Goal: Task Accomplishment & Management: Use online tool/utility

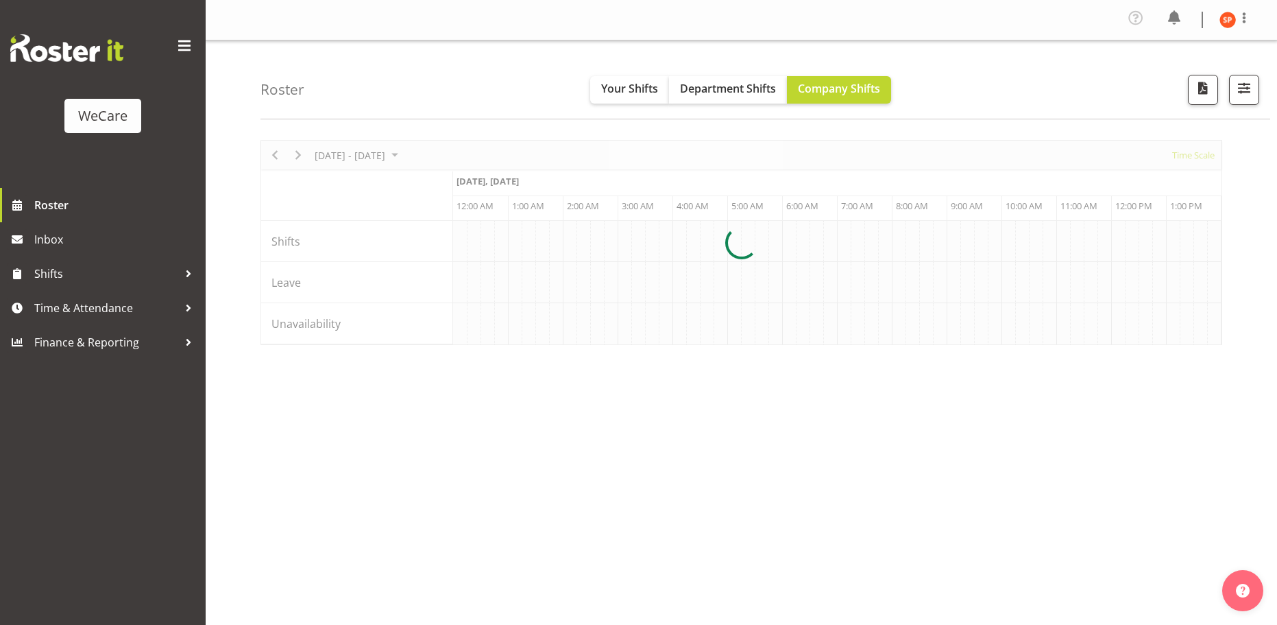
select select "shiftH"
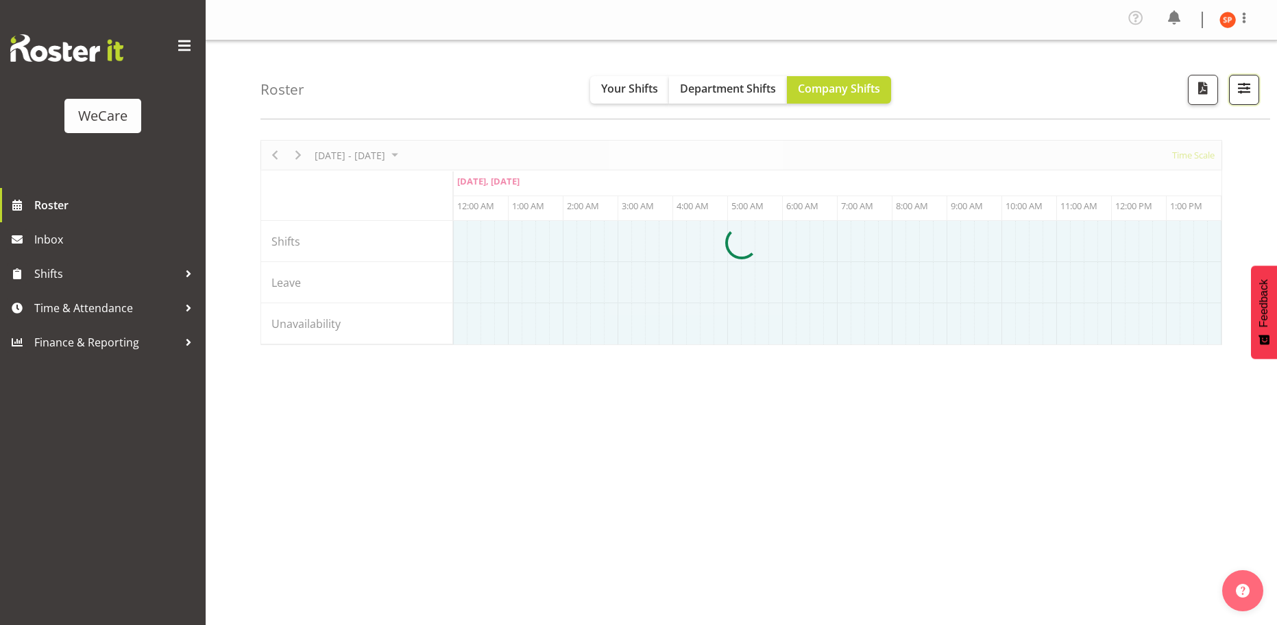
click at [1251, 86] on span "button" at bounding box center [1245, 88] width 18 height 18
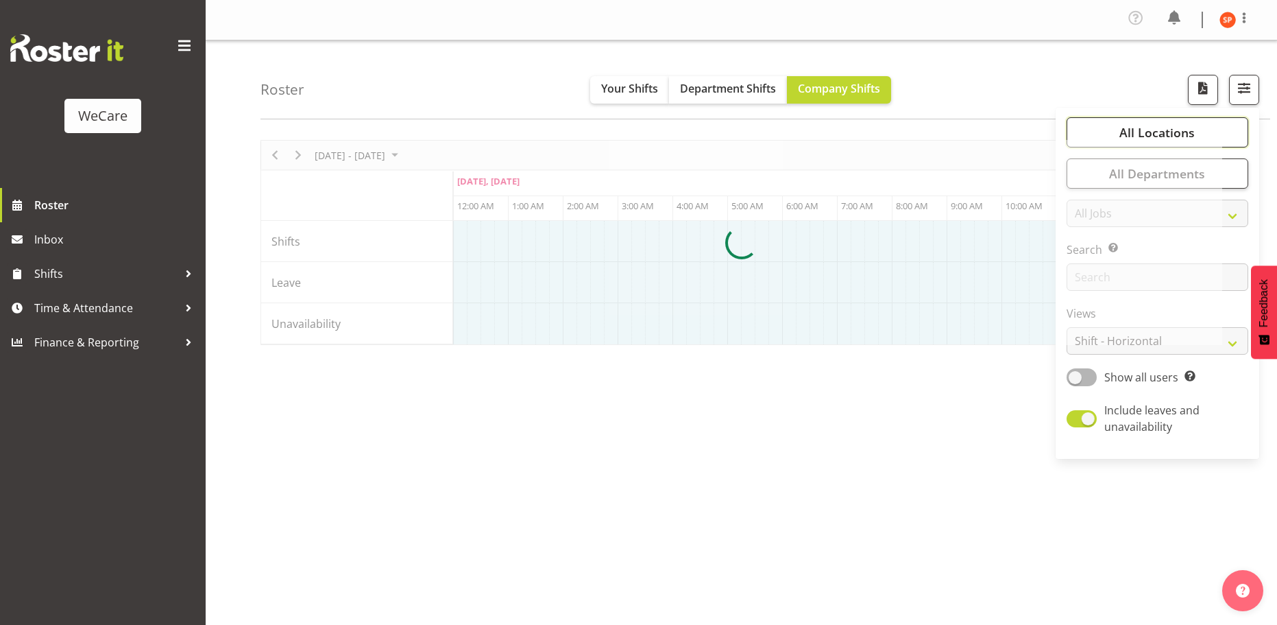
click at [1170, 136] on span "All Locations" at bounding box center [1157, 132] width 75 height 16
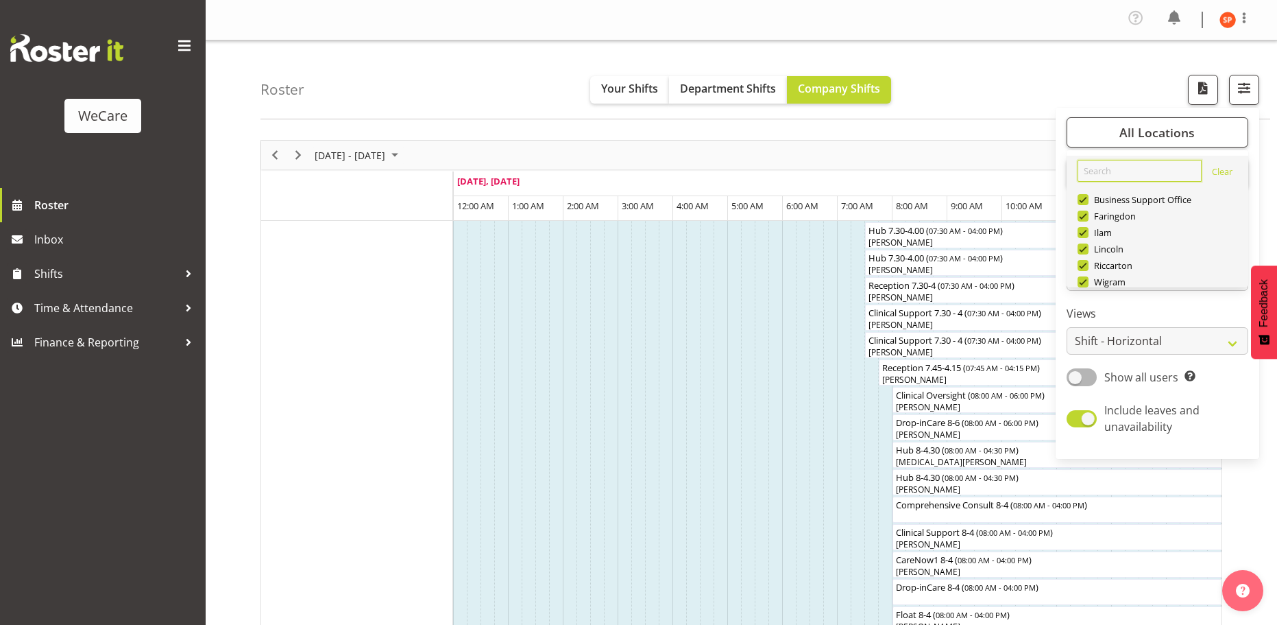
click at [1128, 171] on input "text" at bounding box center [1140, 171] width 124 height 22
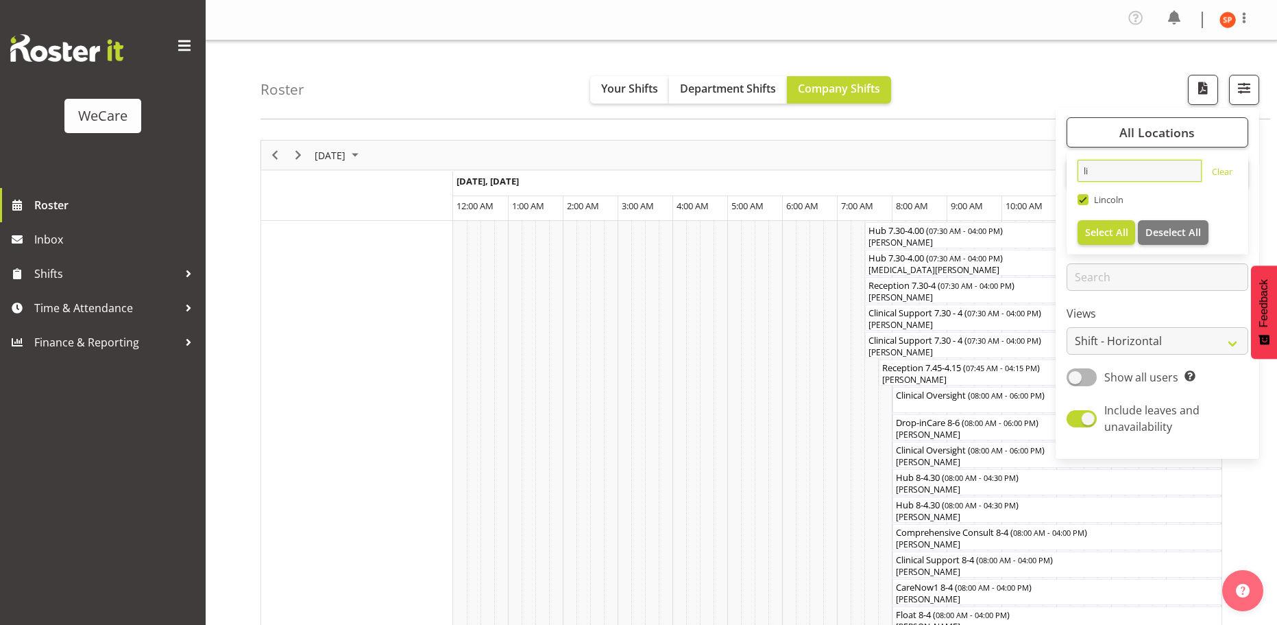
type input "li"
click at [1099, 227] on span "Select All" at bounding box center [1106, 232] width 43 height 13
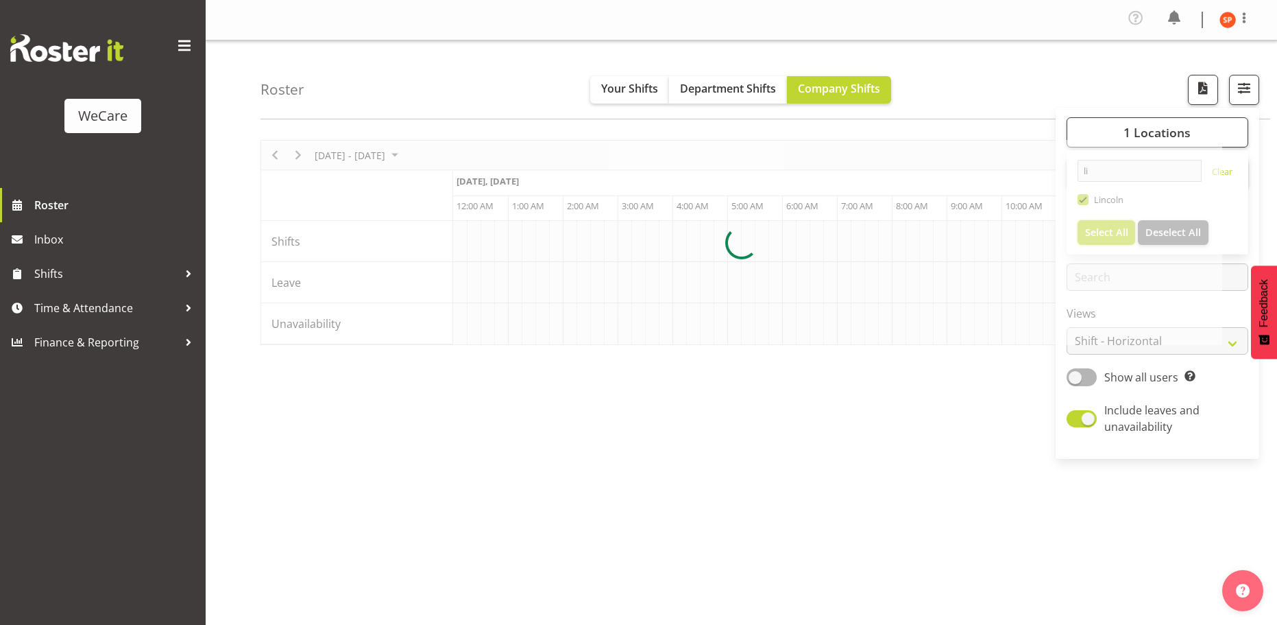
scroll to position [0, 1317]
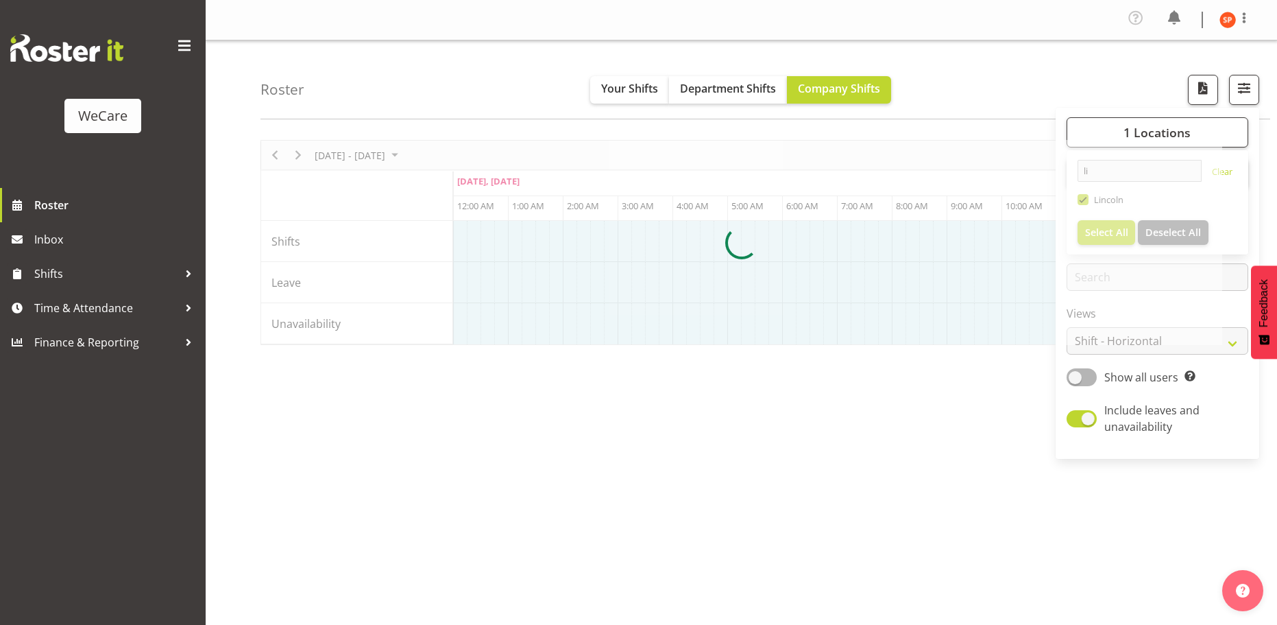
click at [1172, 344] on div at bounding box center [742, 242] width 962 height 205
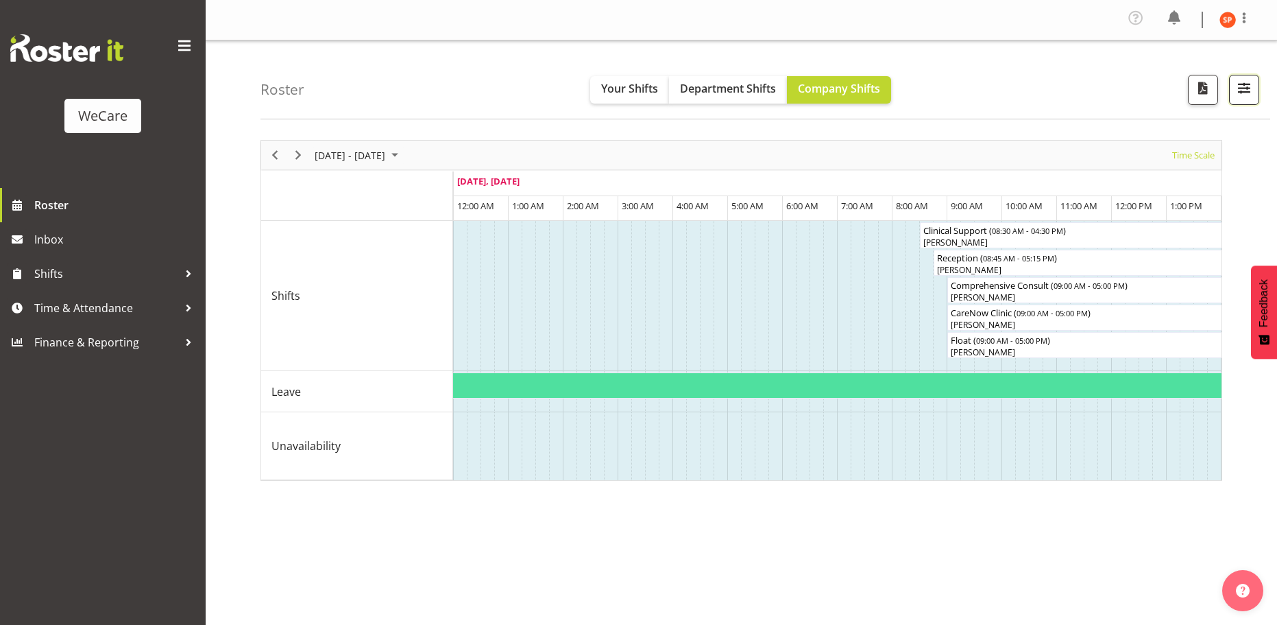
click at [1240, 91] on span "button" at bounding box center [1245, 88] width 18 height 18
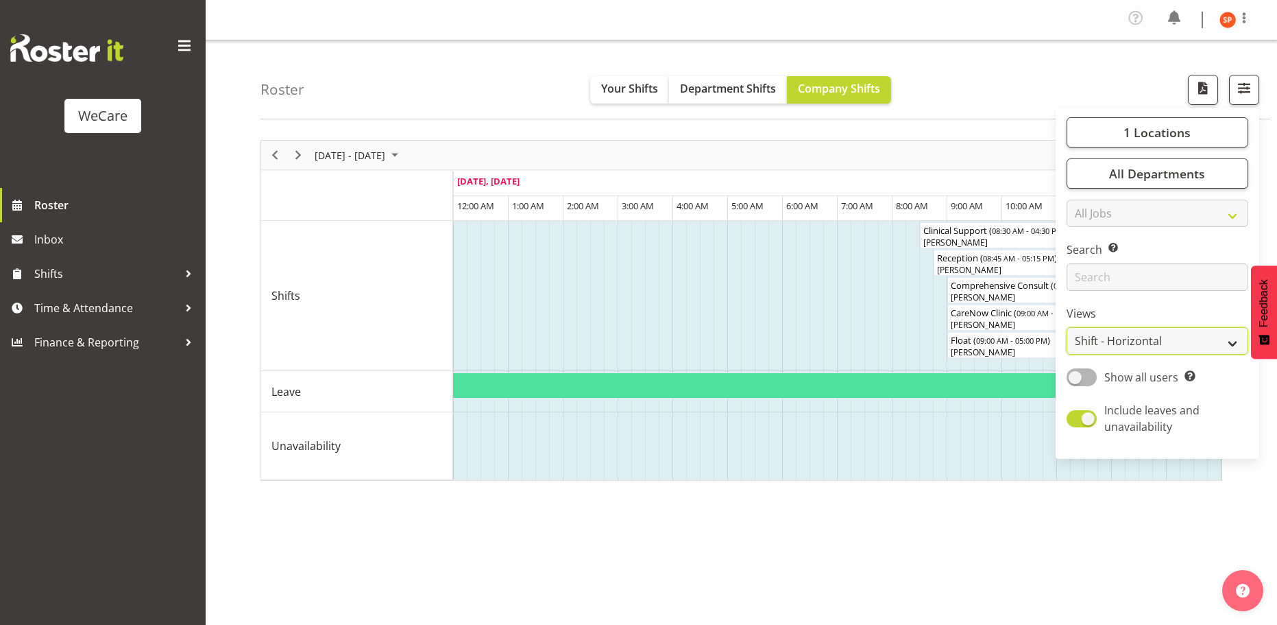
click at [1155, 333] on select "Staff Role Shift - Horizontal Shift - Vertical Staff - Location" at bounding box center [1158, 340] width 182 height 27
select select "location"
click at [1068, 327] on select "Staff Role Shift - Horizontal Shift - Vertical Staff - Location" at bounding box center [1158, 340] width 182 height 27
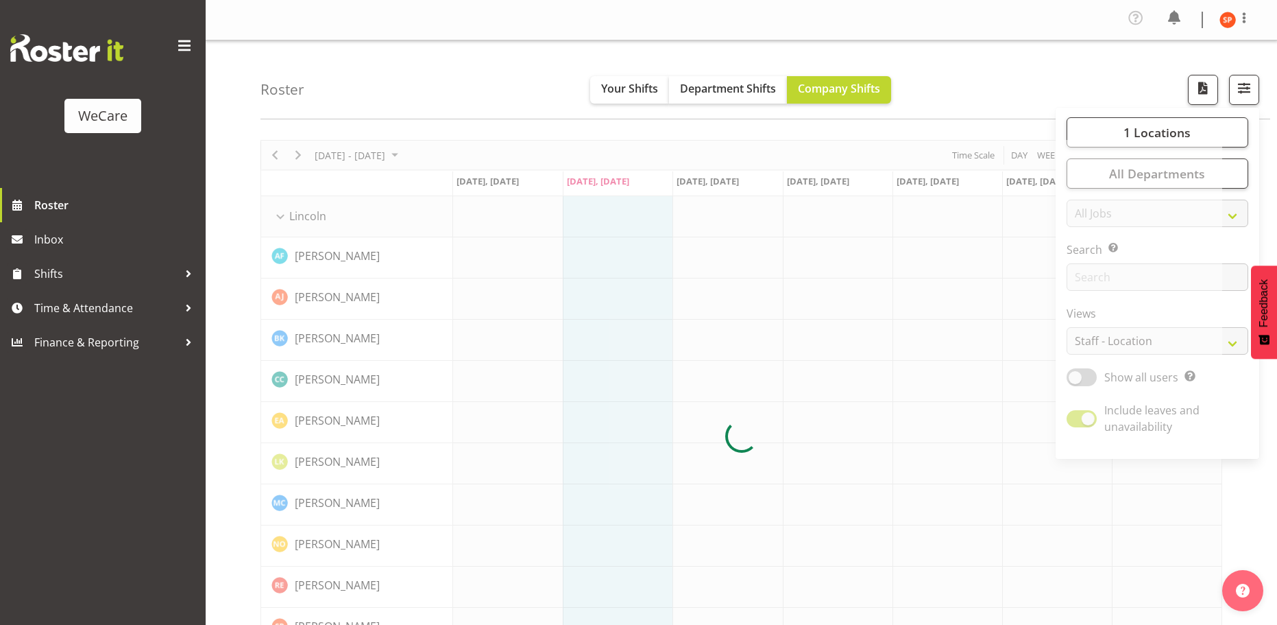
click at [1010, 76] on div "Roster Your Shifts Department Shifts Company Shifts 1 Locations li Clear [GEOGR…" at bounding box center [766, 79] width 1010 height 79
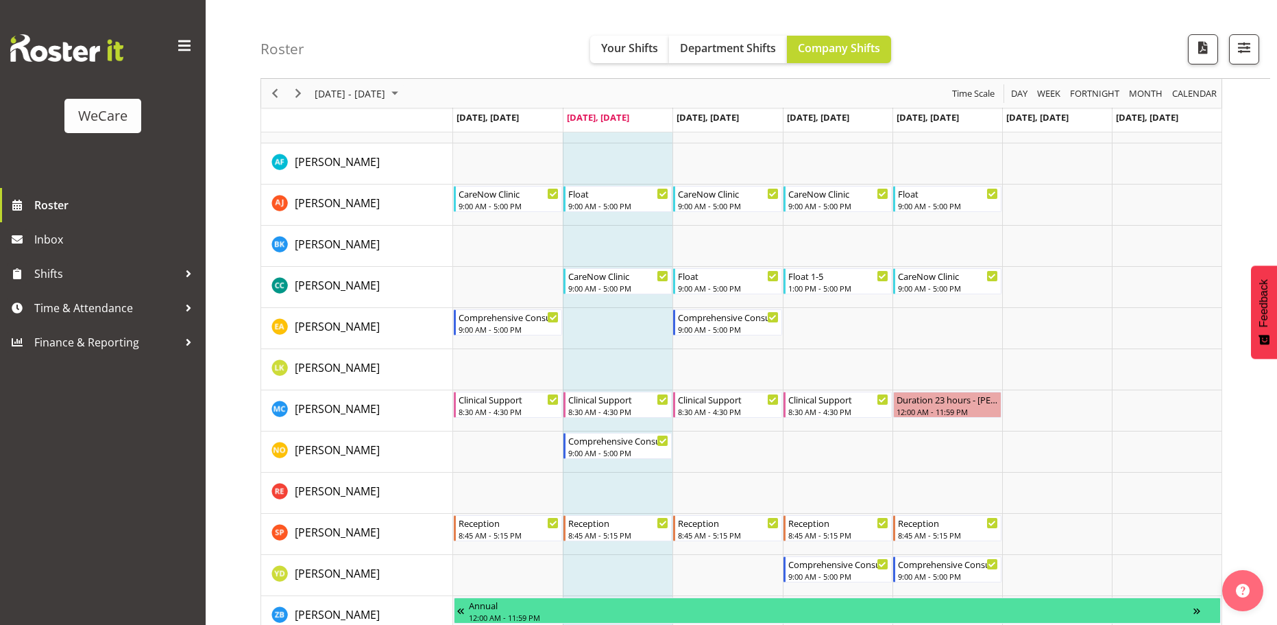
scroll to position [117, 0]
